Goal: Transaction & Acquisition: Purchase product/service

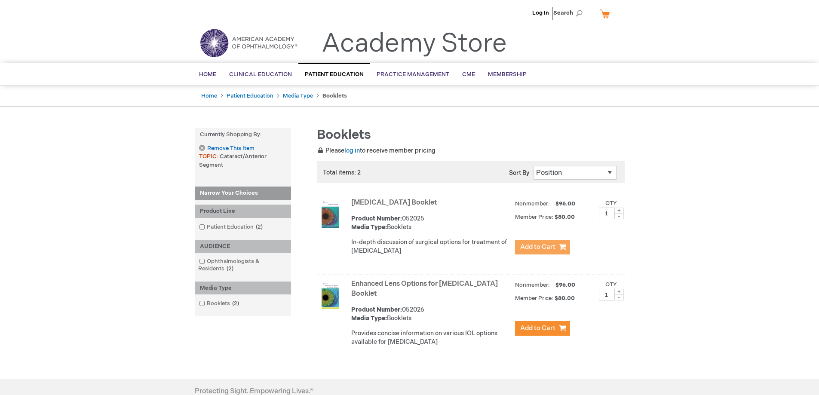
click at [533, 253] on button "Add to Cart" at bounding box center [542, 247] width 55 height 15
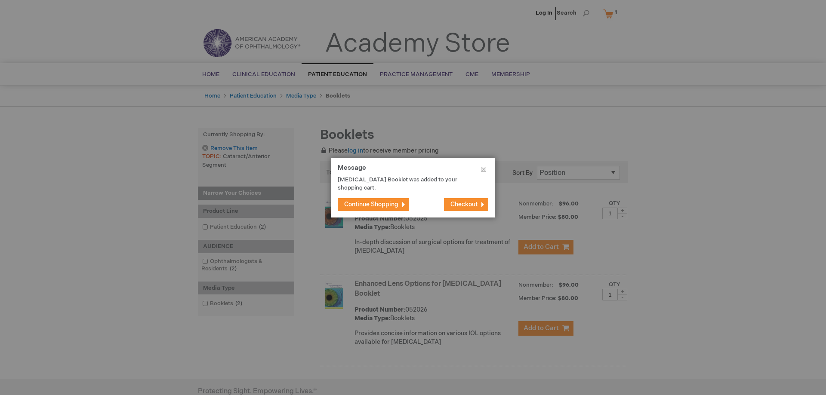
click at [454, 203] on span "Checkout" at bounding box center [463, 204] width 27 height 7
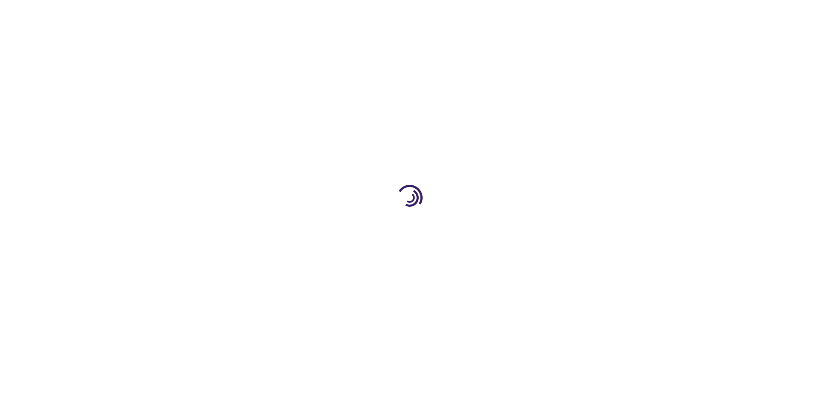
select select "US"
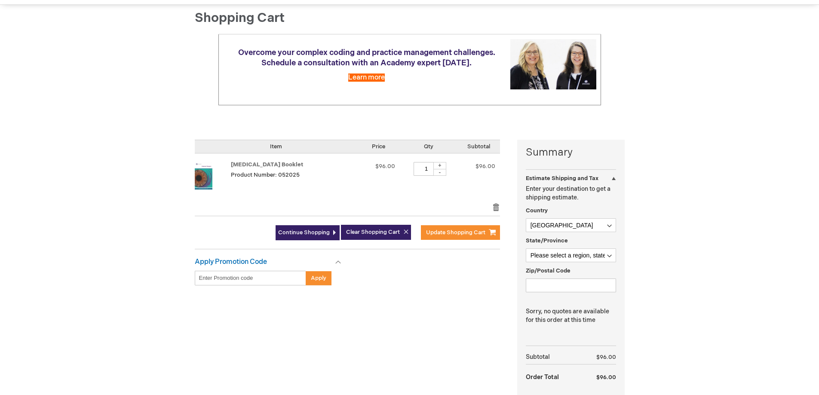
scroll to position [86, 0]
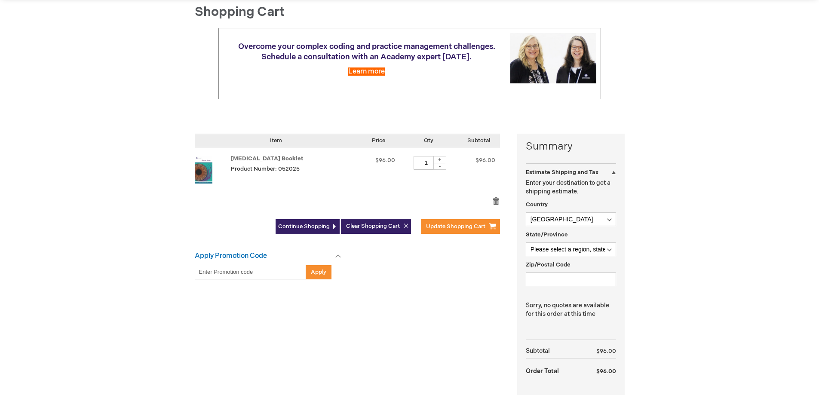
click at [206, 165] on img at bounding box center [204, 170] width 18 height 28
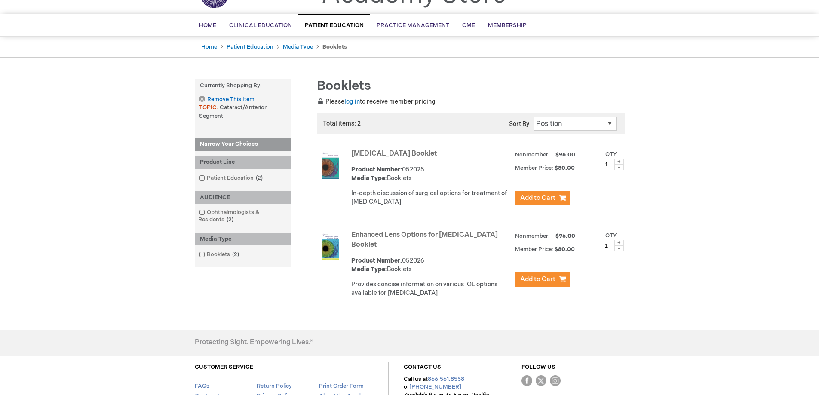
scroll to position [120, 0]
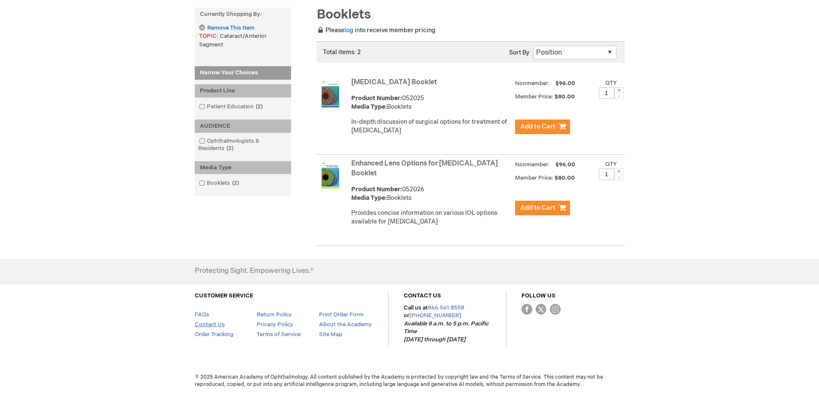
click at [216, 322] on link "Contact Us" at bounding box center [210, 324] width 30 height 7
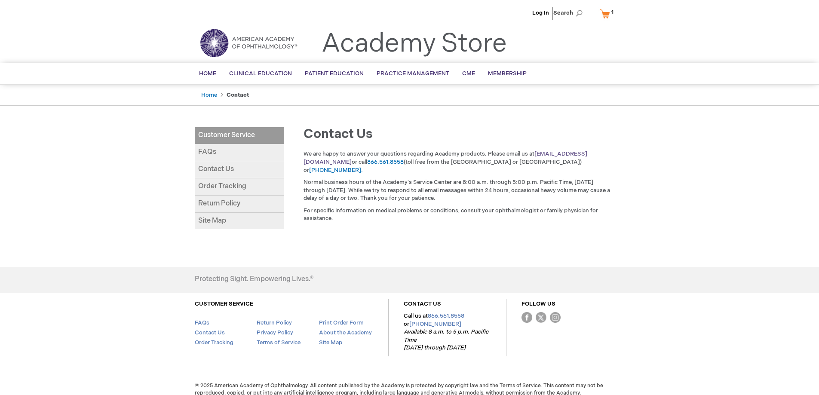
click at [564, 153] on link "customer_service@aao.org" at bounding box center [446, 158] width 284 height 15
